Goal: Transaction & Acquisition: Book appointment/travel/reservation

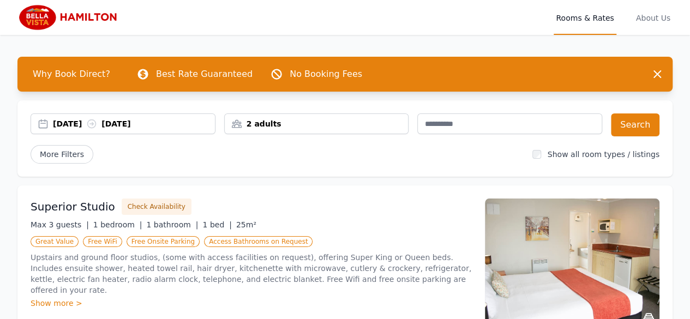
click at [282, 123] on div "2 adults" at bounding box center [317, 123] width 184 height 11
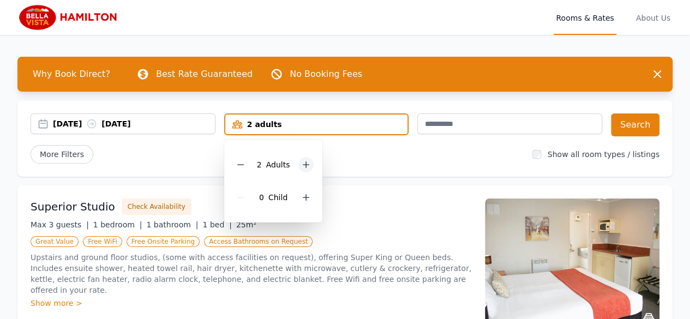
click at [307, 165] on icon at bounding box center [306, 165] width 6 height 6
click at [293, 203] on div "0 Child" at bounding box center [273, 197] width 81 height 33
click at [303, 197] on icon at bounding box center [306, 198] width 6 height 6
click at [238, 194] on icon at bounding box center [240, 197] width 9 height 9
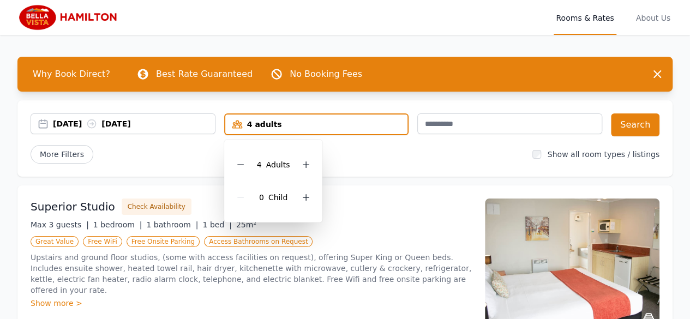
click at [213, 160] on div "More Filters" at bounding box center [277, 154] width 493 height 19
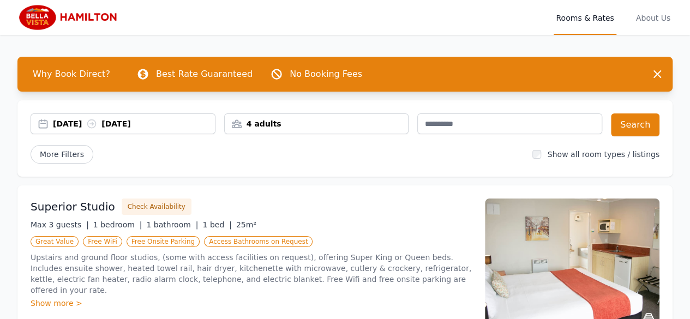
click at [282, 125] on div "4 adults" at bounding box center [317, 123] width 184 height 11
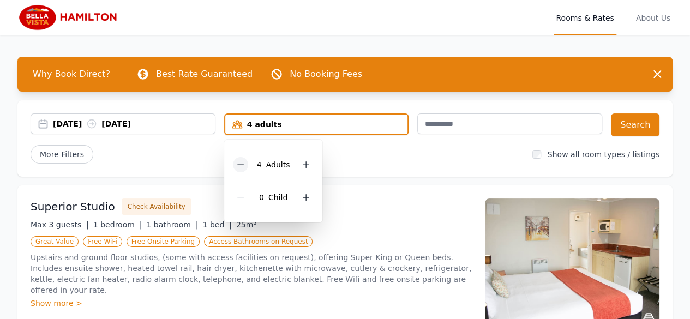
click at [241, 159] on div at bounding box center [240, 164] width 15 height 15
click at [304, 200] on icon at bounding box center [305, 197] width 9 height 9
click at [371, 155] on div "More Filters" at bounding box center [277, 154] width 493 height 19
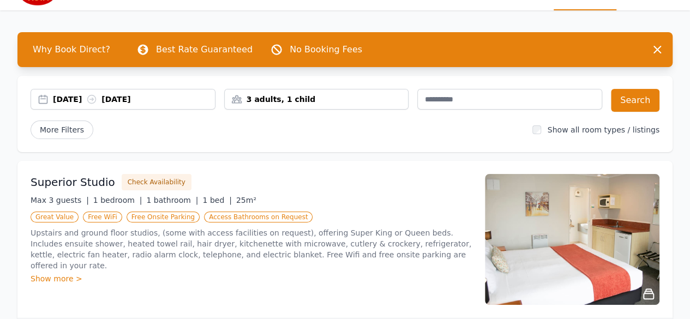
scroll to position [24, 0]
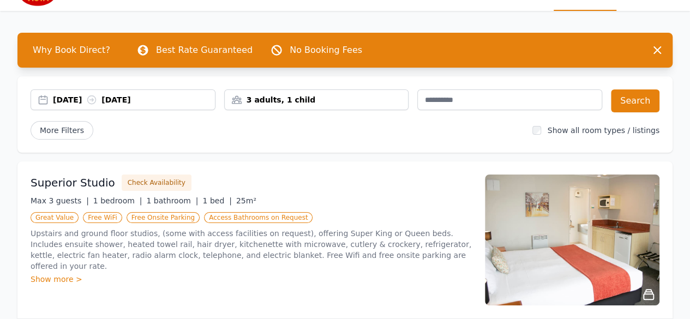
click at [166, 101] on div "30 Aug 2025 31 Aug 2025" at bounding box center [134, 99] width 162 height 11
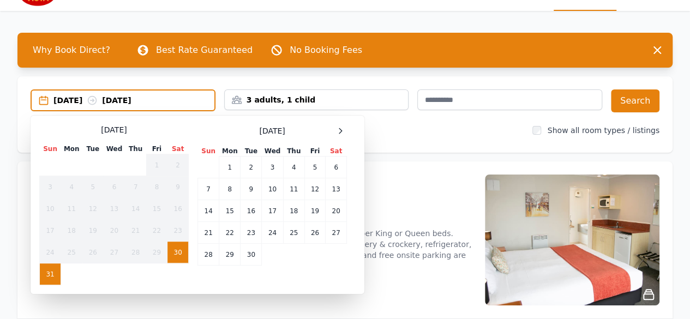
click at [344, 136] on span at bounding box center [340, 130] width 13 height 13
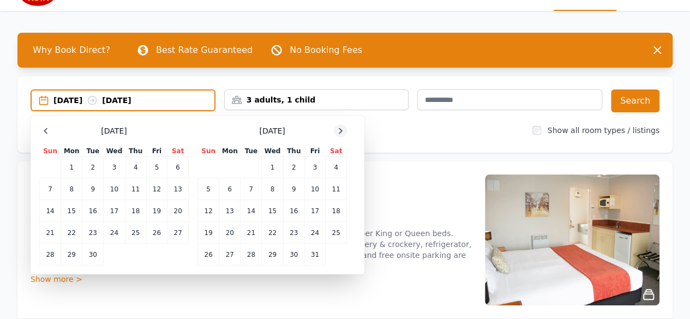
click at [338, 132] on icon at bounding box center [340, 130] width 9 height 9
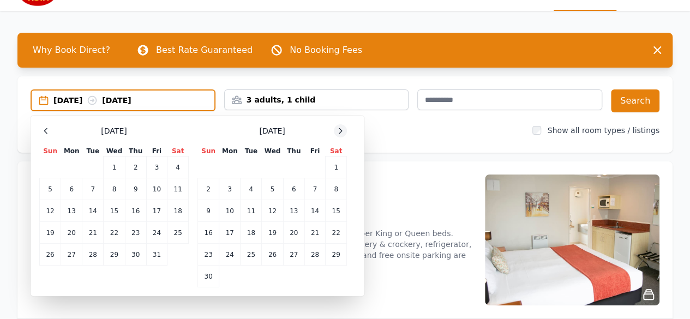
click at [338, 132] on icon at bounding box center [340, 130] width 9 height 9
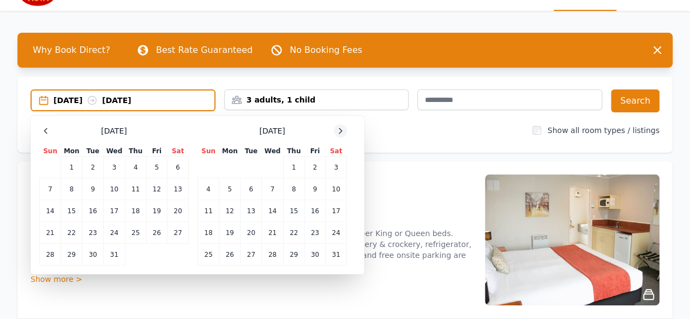
click at [338, 132] on icon at bounding box center [340, 130] width 9 height 9
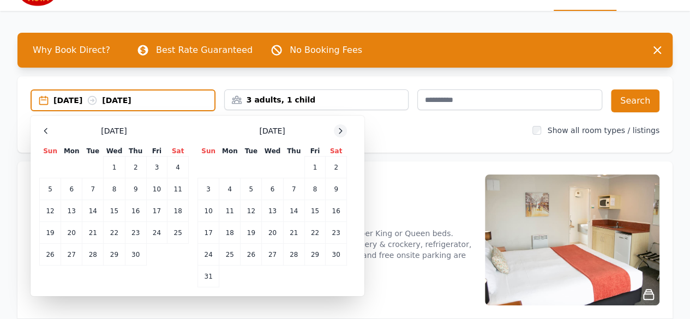
click at [338, 132] on icon at bounding box center [340, 130] width 9 height 9
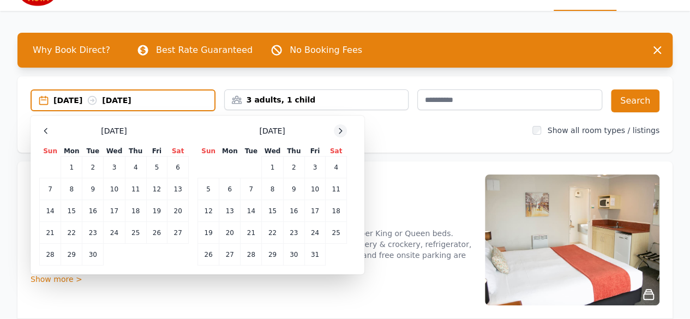
click at [338, 132] on icon at bounding box center [340, 130] width 9 height 9
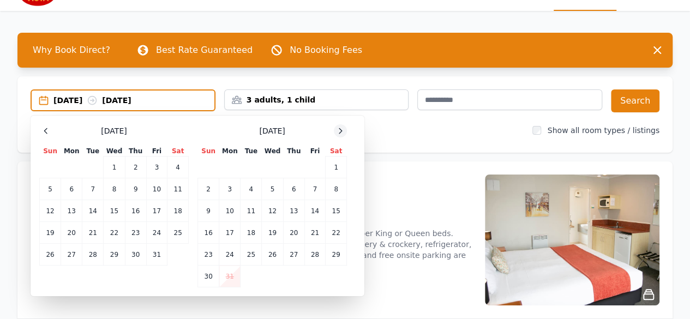
click at [338, 132] on icon at bounding box center [340, 130] width 9 height 9
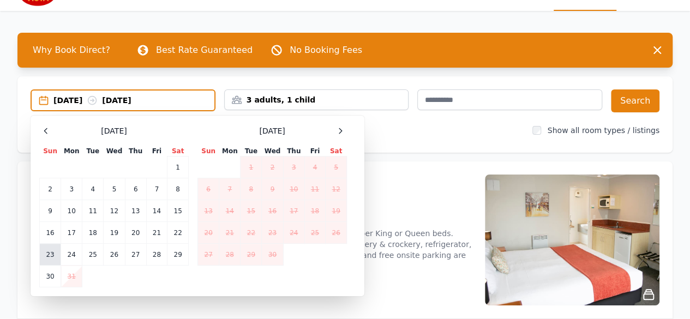
click at [45, 253] on td "23" at bounding box center [50, 255] width 21 height 22
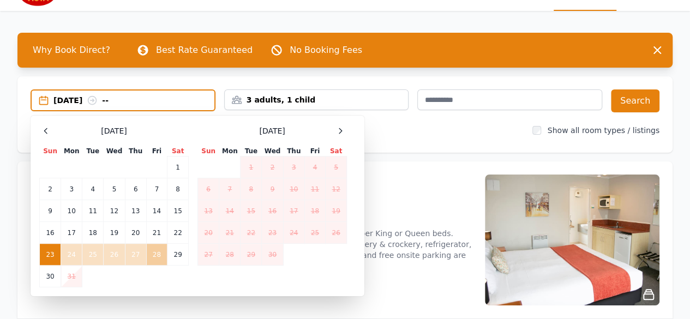
click at [159, 253] on td "28" at bounding box center [156, 255] width 21 height 22
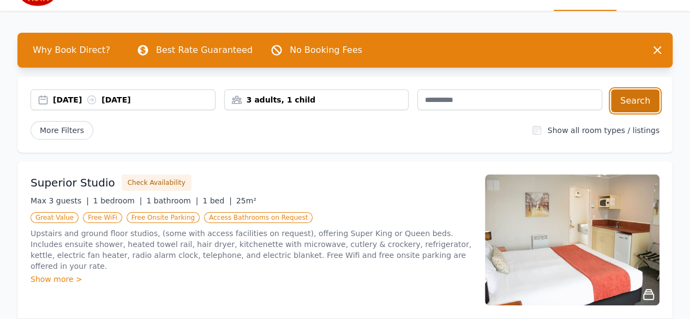
click at [645, 98] on button "Search" at bounding box center [635, 100] width 49 height 23
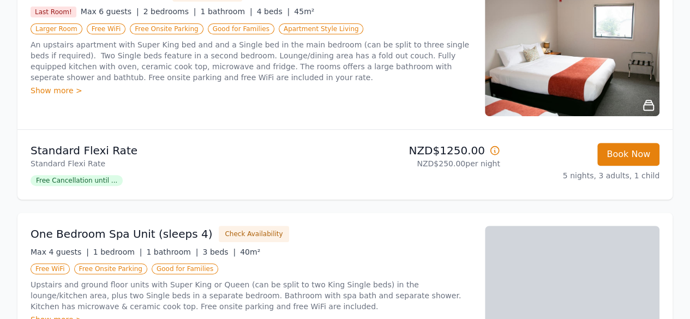
scroll to position [217, 0]
